Goal: Entertainment & Leisure: Consume media (video, audio)

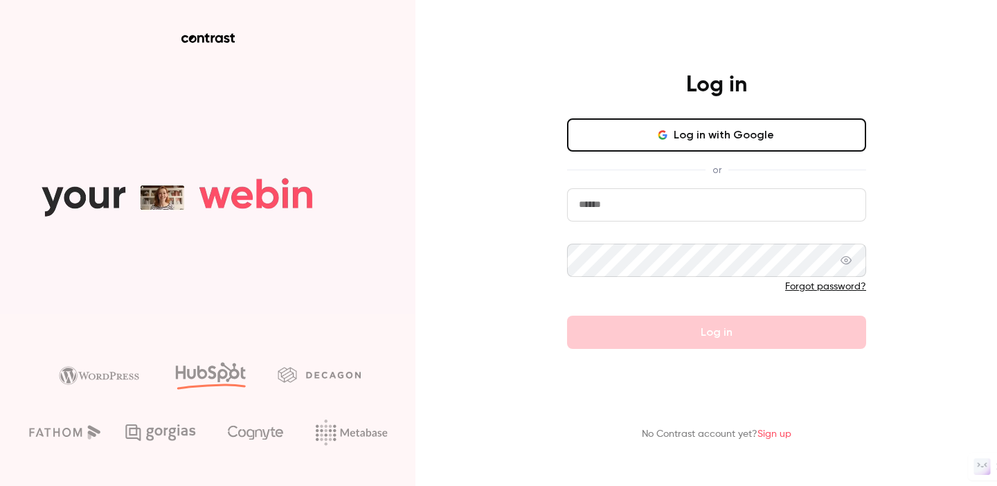
click at [635, 204] on input "email" at bounding box center [716, 204] width 299 height 33
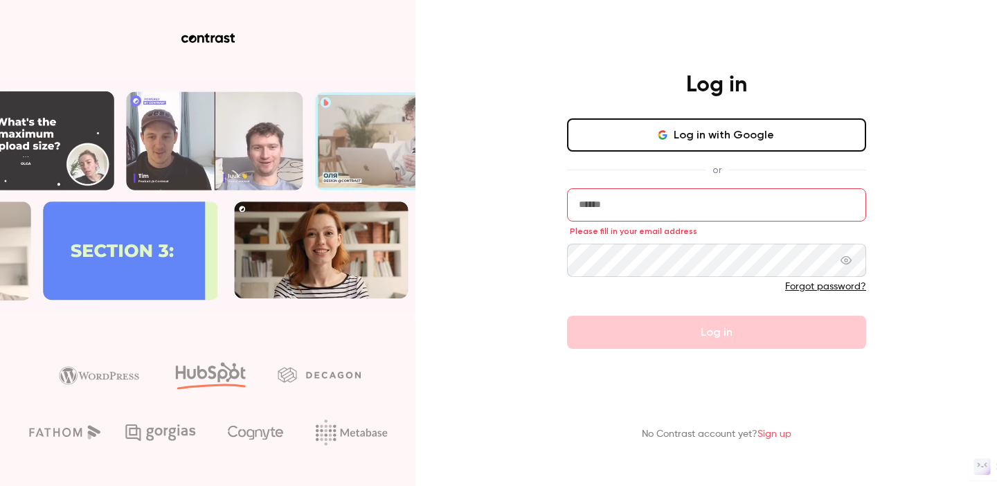
type input "**********"
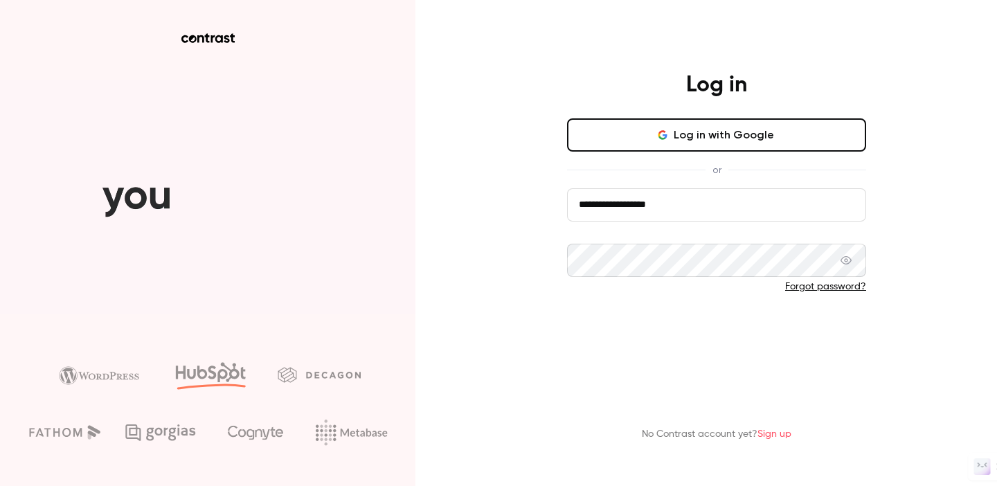
click at [668, 332] on button "Log in" at bounding box center [716, 332] width 299 height 33
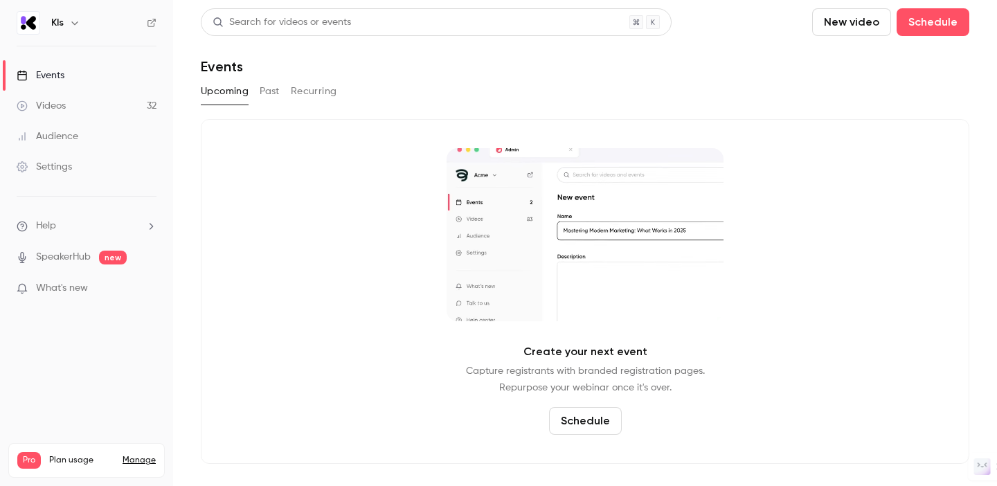
click at [89, 97] on link "Videos 32" at bounding box center [86, 106] width 173 height 30
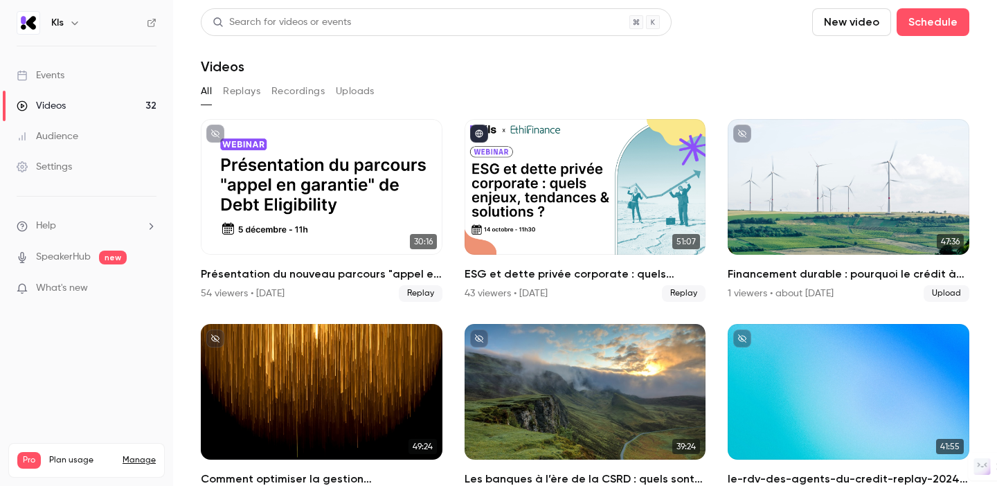
click at [248, 91] on button "Replays" at bounding box center [241, 91] width 37 height 22
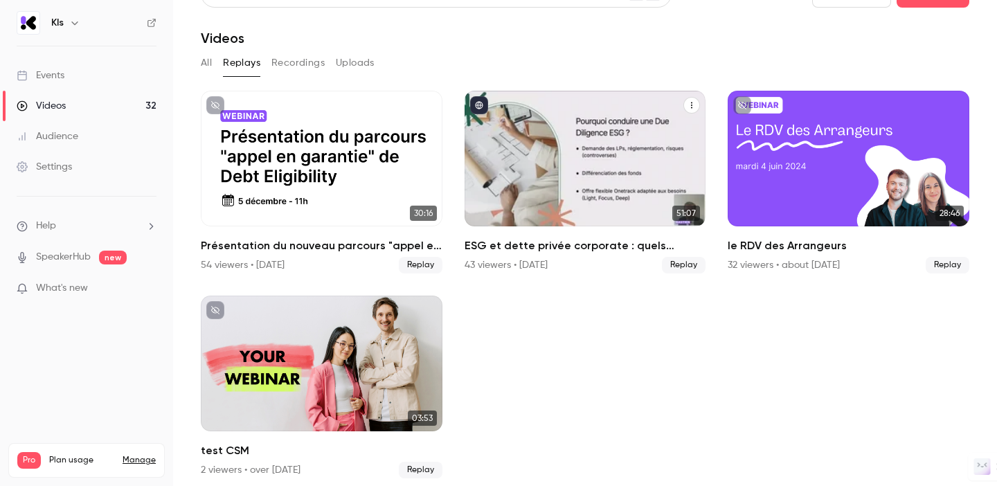
scroll to position [37, 0]
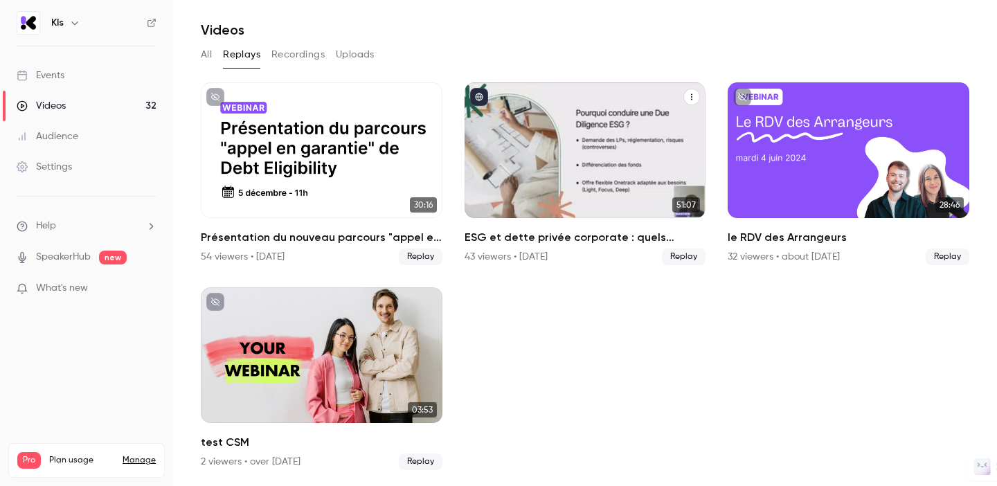
click at [693, 91] on button "ESG et dette privée corporate : quels enjeux, tendances et solutions ?" at bounding box center [692, 97] width 17 height 17
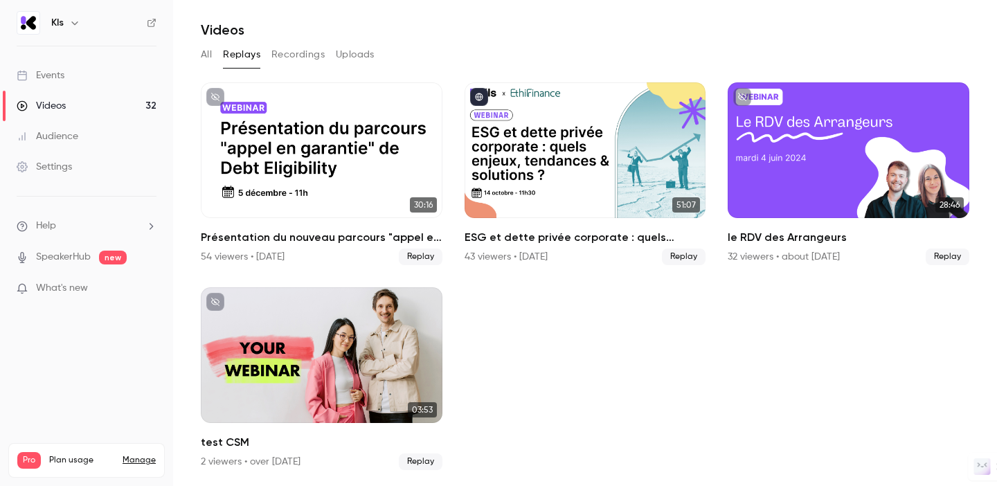
click at [57, 161] on div "Settings" at bounding box center [44, 167] width 55 height 14
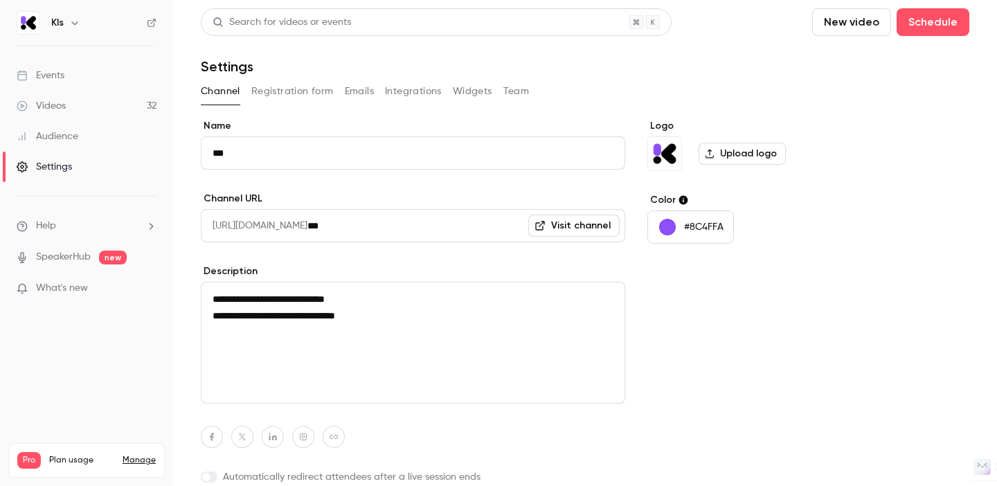
click at [404, 96] on button "Integrations" at bounding box center [413, 91] width 57 height 22
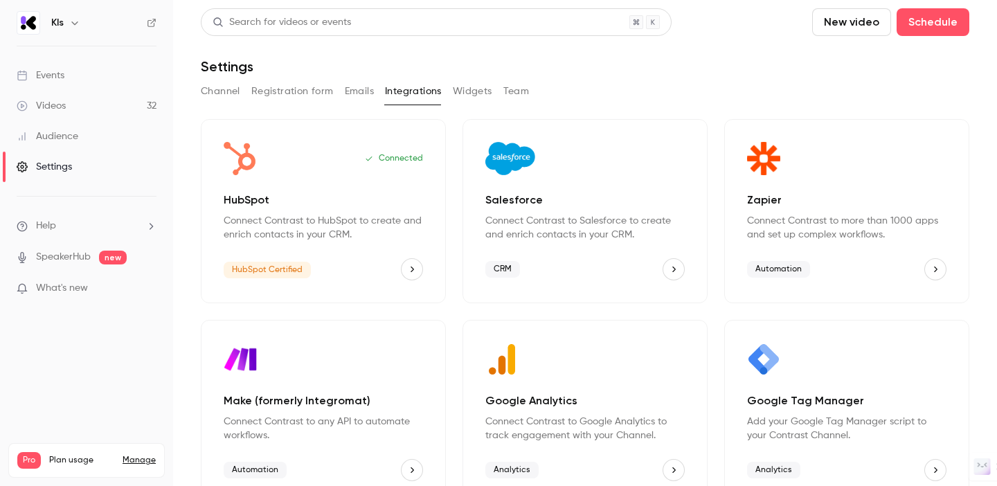
click at [418, 272] on button "HubSpot" at bounding box center [412, 269] width 22 height 22
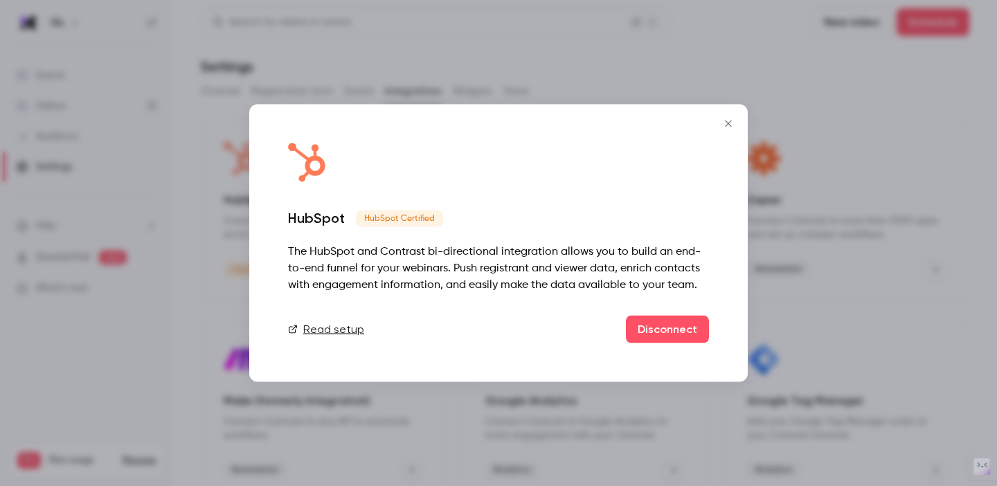
click at [726, 123] on icon "Close" at bounding box center [728, 123] width 17 height 11
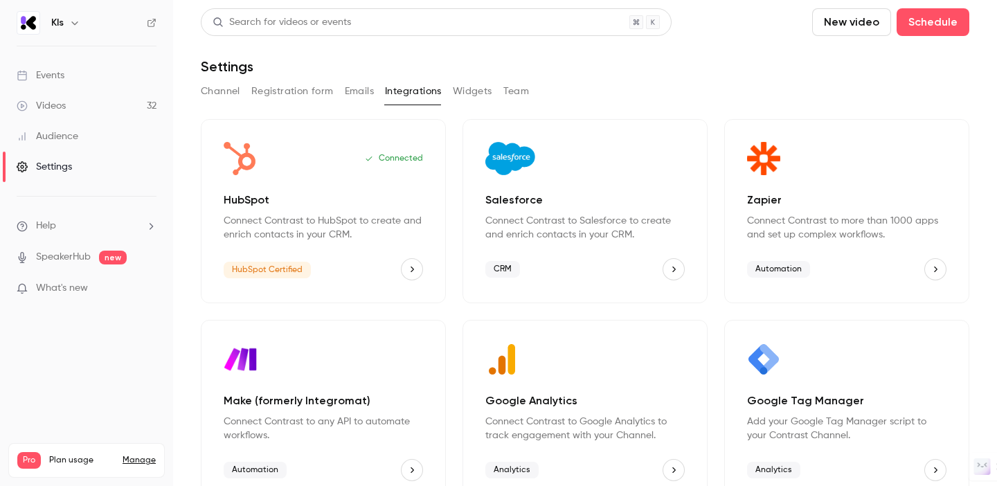
click at [289, 177] on div "Connected HubSpot Connect Contrast to HubSpot to create and enrich contacts in …" at bounding box center [323, 211] width 245 height 184
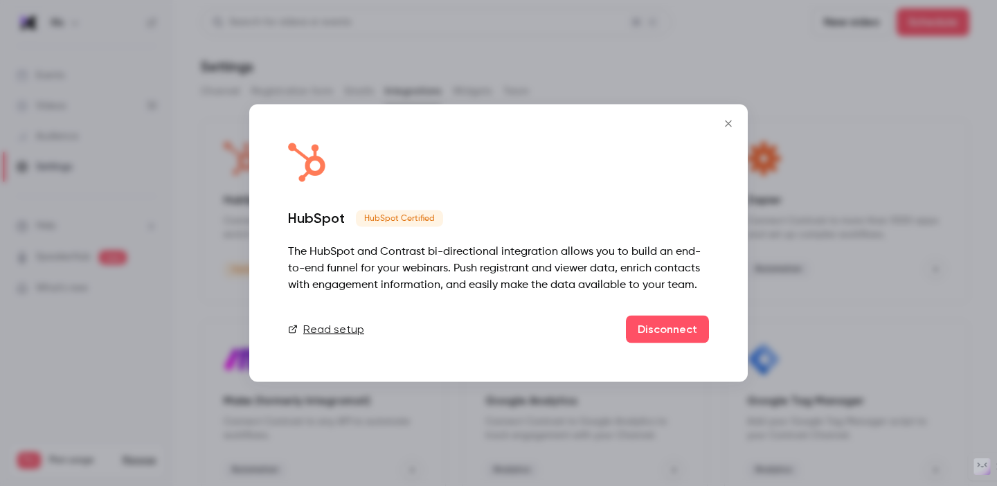
click at [729, 121] on icon "Close" at bounding box center [728, 123] width 17 height 11
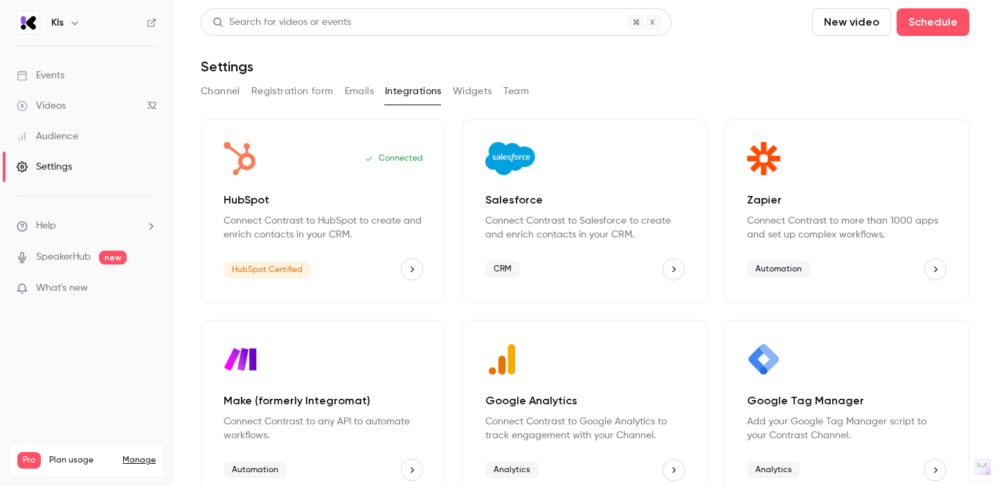
click at [292, 91] on button "Registration form" at bounding box center [292, 91] width 82 height 22
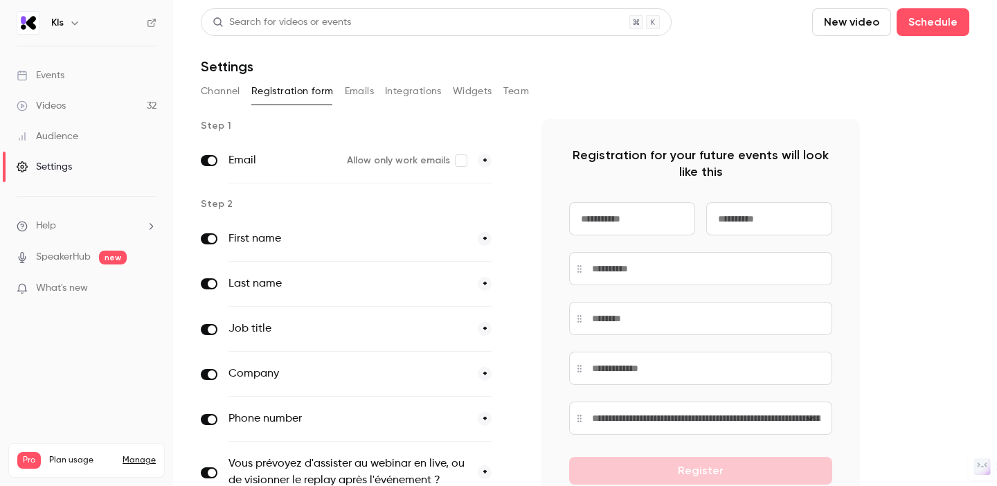
click at [232, 96] on button "Channel" at bounding box center [220, 91] width 39 height 22
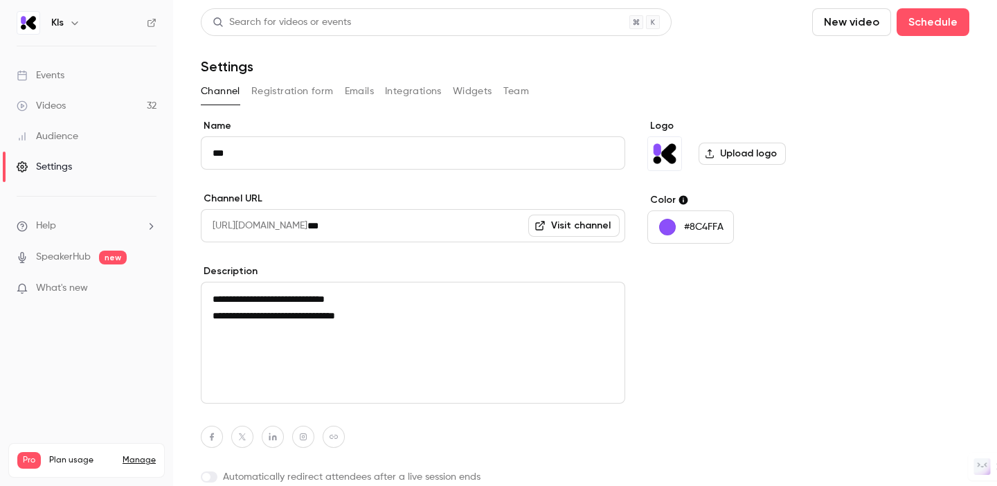
click at [71, 76] on link "Events" at bounding box center [86, 75] width 173 height 30
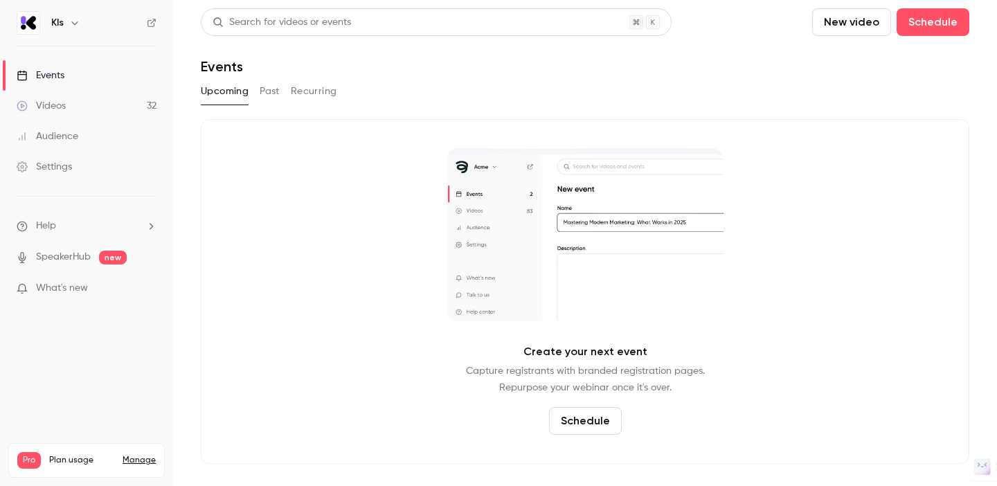
click at [260, 94] on button "Past" at bounding box center [270, 91] width 20 height 22
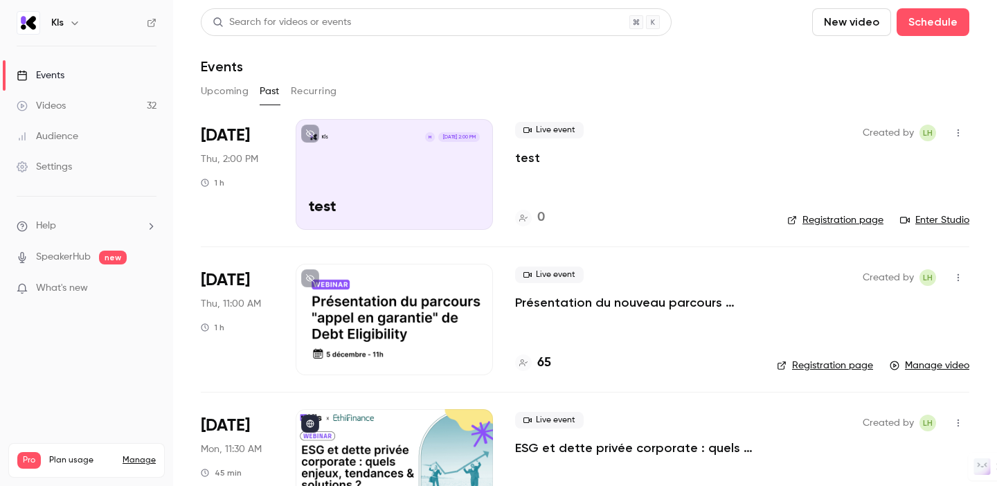
click at [955, 278] on icon "button" at bounding box center [958, 278] width 11 height 10
click at [955, 278] on div at bounding box center [498, 243] width 997 height 486
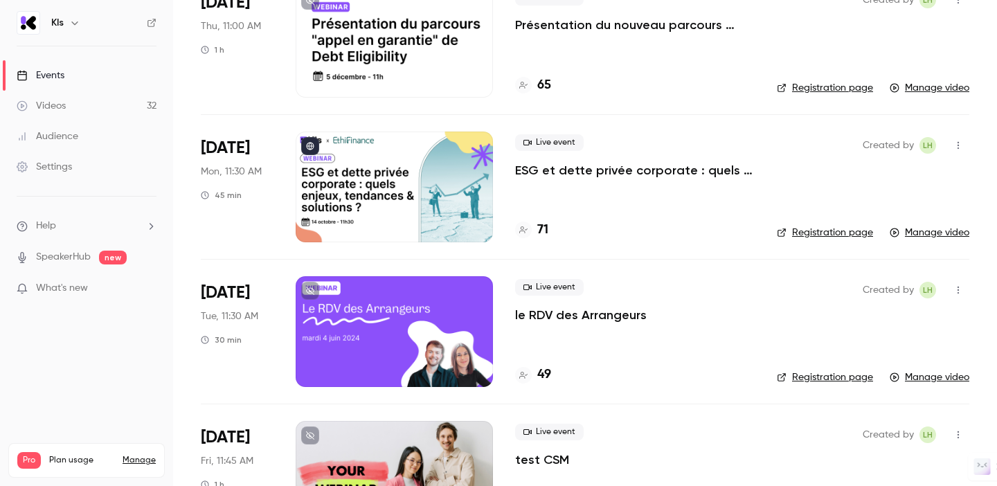
scroll to position [348, 0]
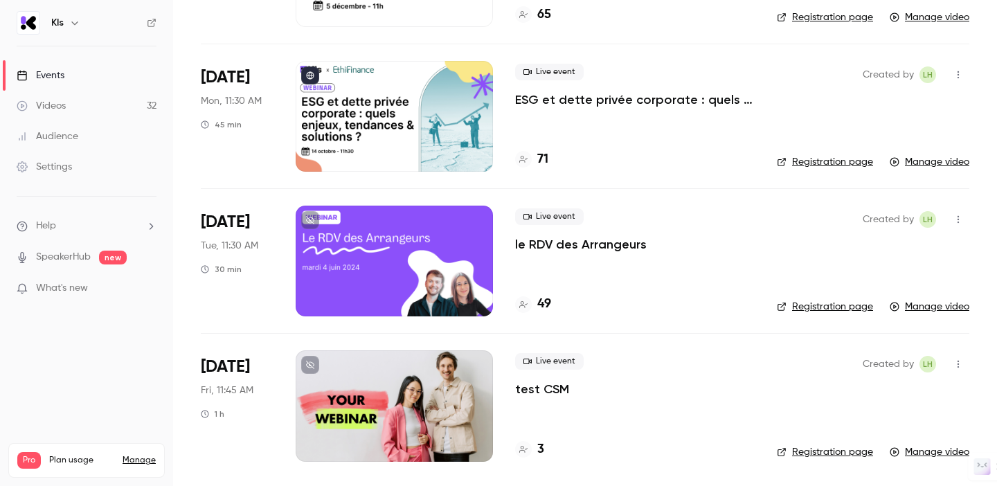
click at [384, 373] on div at bounding box center [394, 406] width 197 height 111
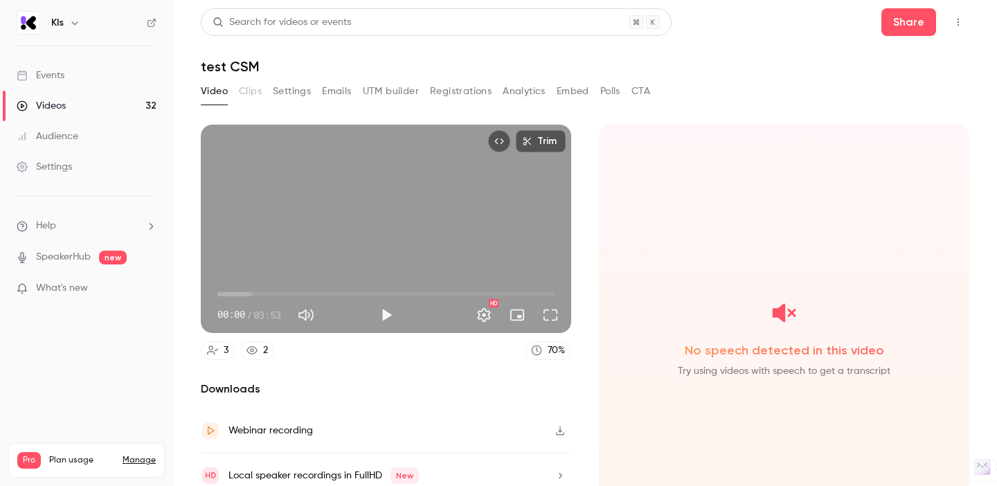
click at [233, 292] on span "00:00" at bounding box center [386, 294] width 337 height 22
click at [389, 317] on button "Play" at bounding box center [387, 315] width 28 height 28
click at [384, 315] on button "Pause" at bounding box center [387, 315] width 28 height 28
type input "**"
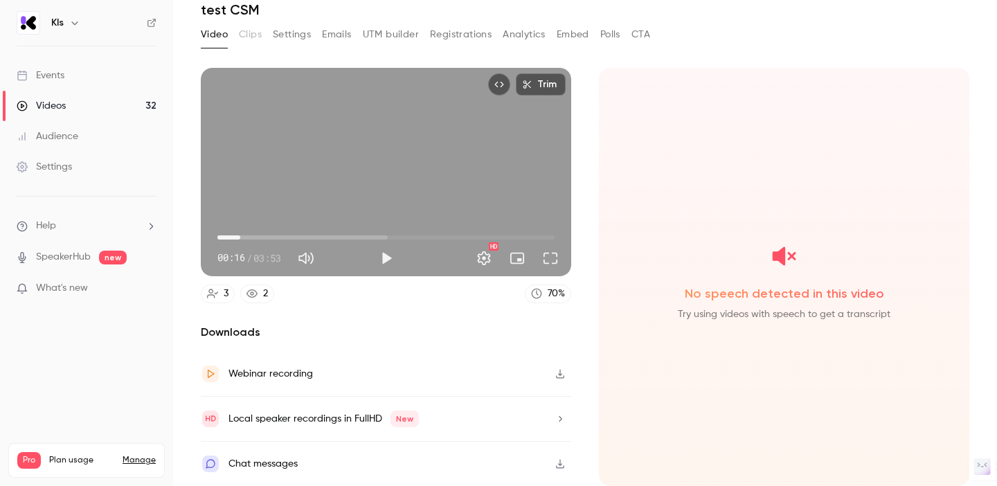
click at [76, 103] on link "Videos 32" at bounding box center [86, 106] width 173 height 30
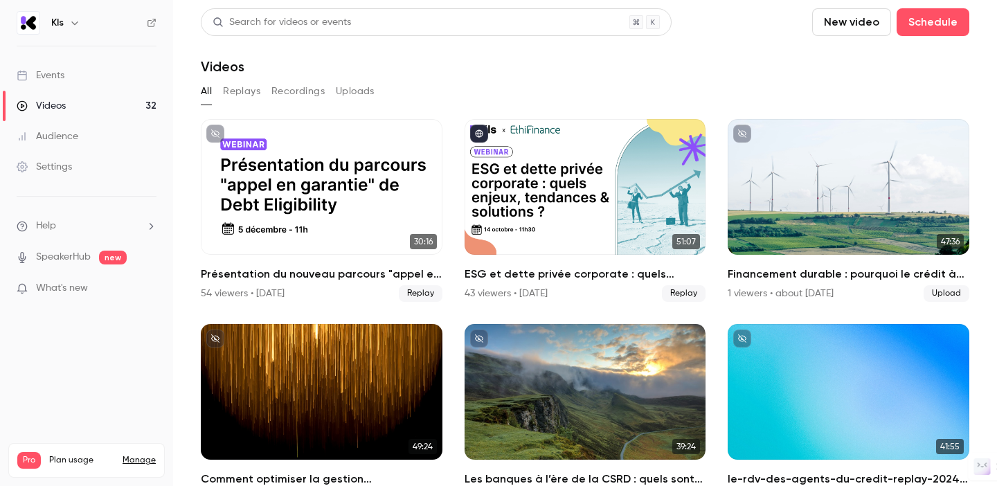
click at [351, 87] on button "Uploads" at bounding box center [355, 91] width 39 height 22
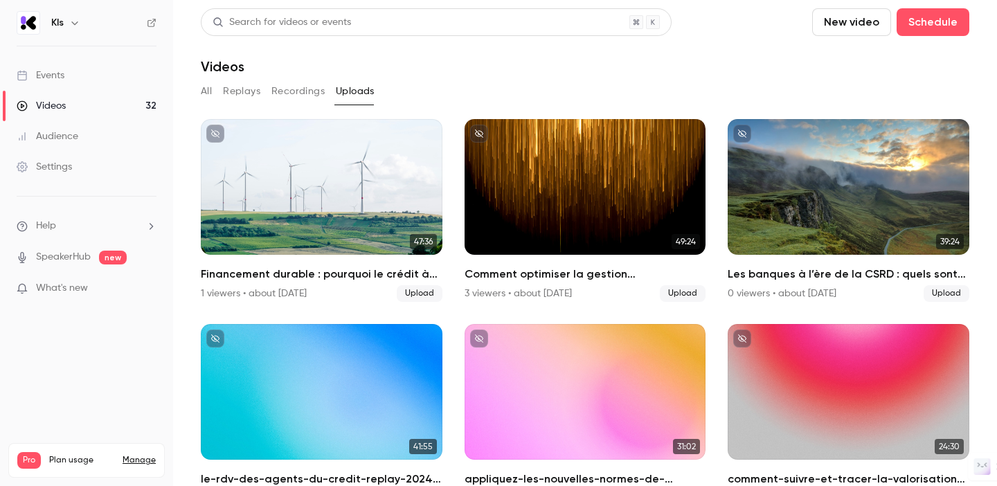
click at [294, 91] on button "Recordings" at bounding box center [298, 91] width 53 height 22
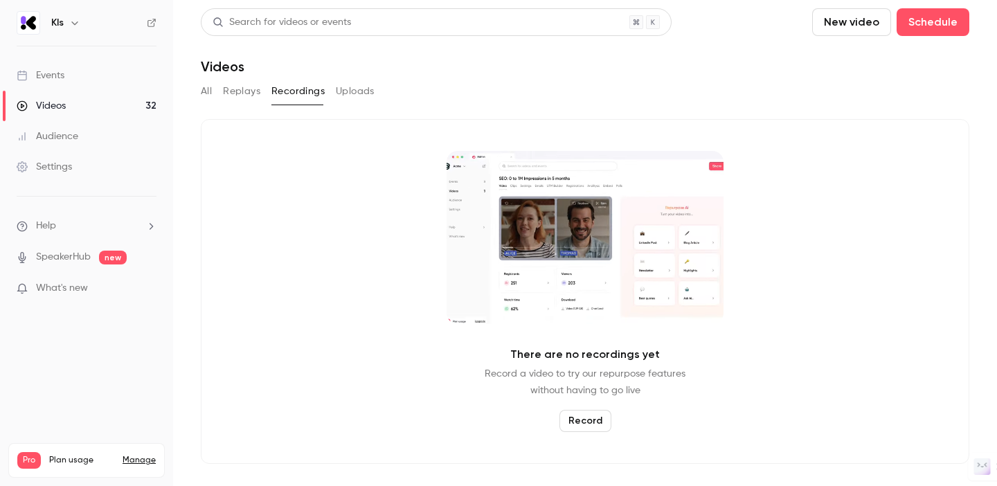
click at [247, 91] on button "Replays" at bounding box center [241, 91] width 37 height 22
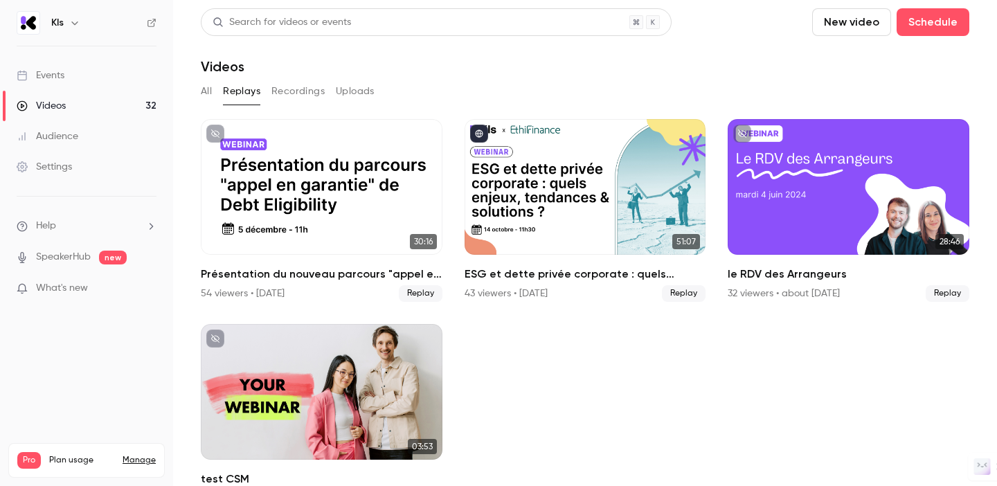
click at [211, 95] on button "All" at bounding box center [206, 91] width 11 height 22
